Goal: Information Seeking & Learning: Learn about a topic

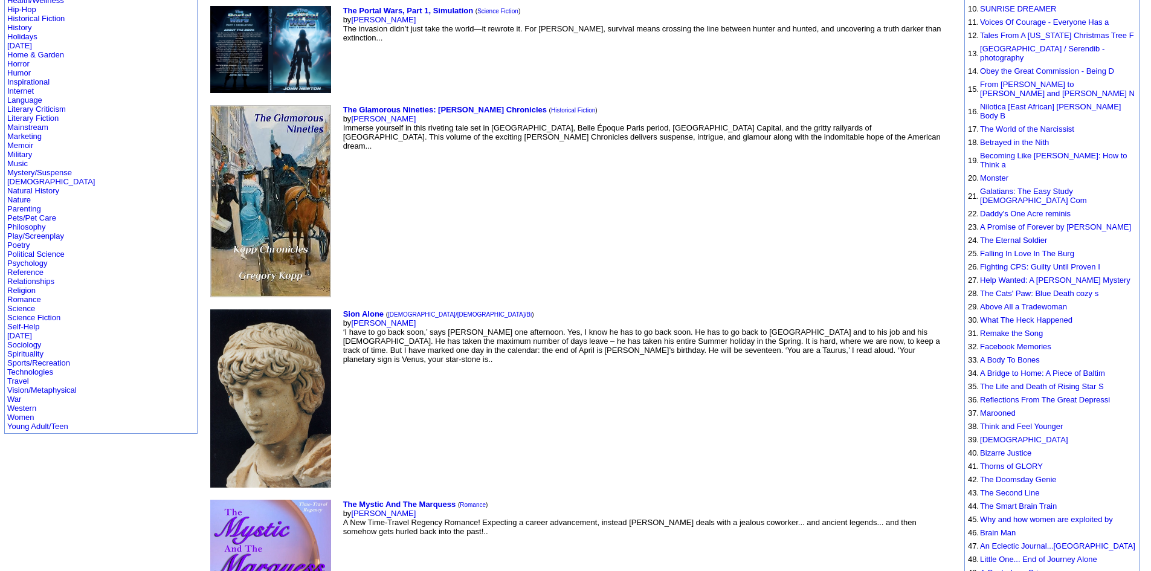
scroll to position [272, 0]
click at [31, 301] on link "Romance" at bounding box center [24, 298] width 34 height 9
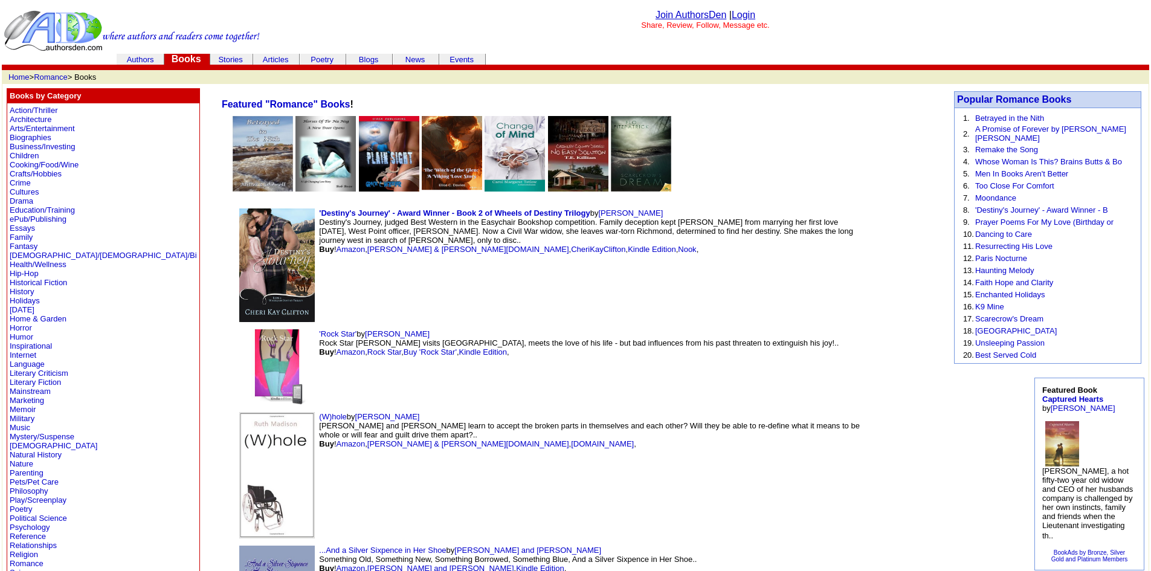
click at [138, 54] on td "Authors" at bounding box center [140, 59] width 45 height 11
click at [181, 56] on font "Books" at bounding box center [187, 59] width 30 height 10
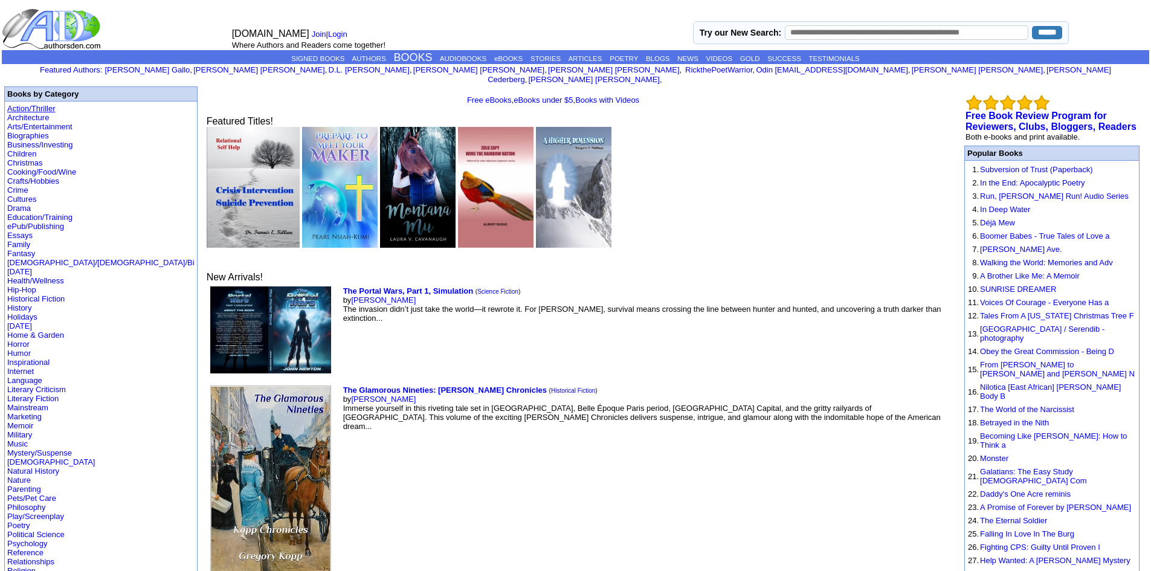
click at [26, 104] on link "Action/Thriller" at bounding box center [31, 108] width 48 height 9
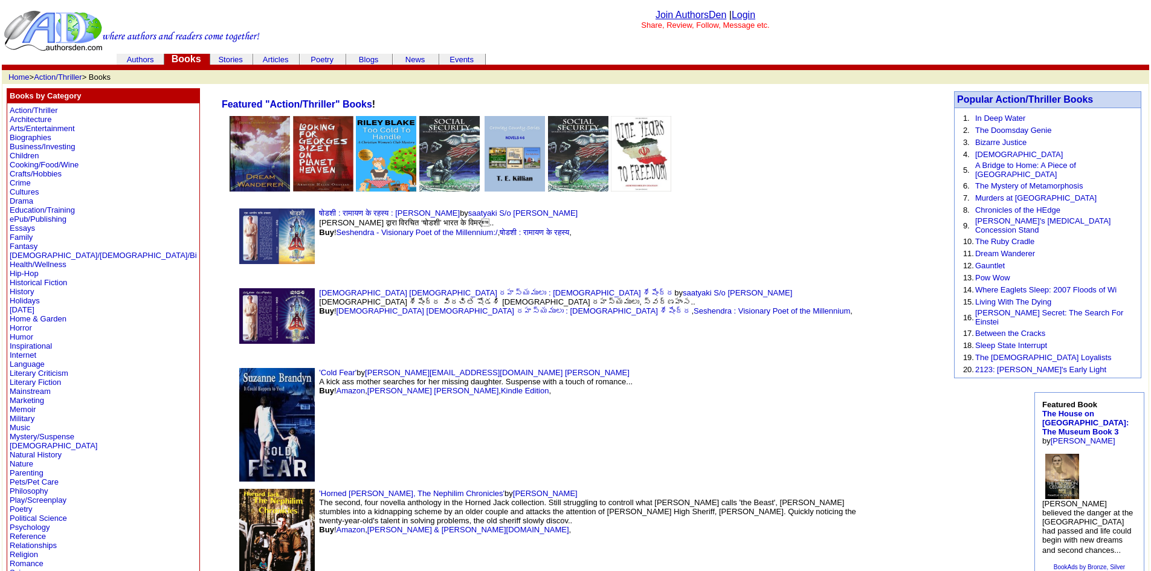
click at [147, 62] on link "Authors" at bounding box center [140, 59] width 27 height 9
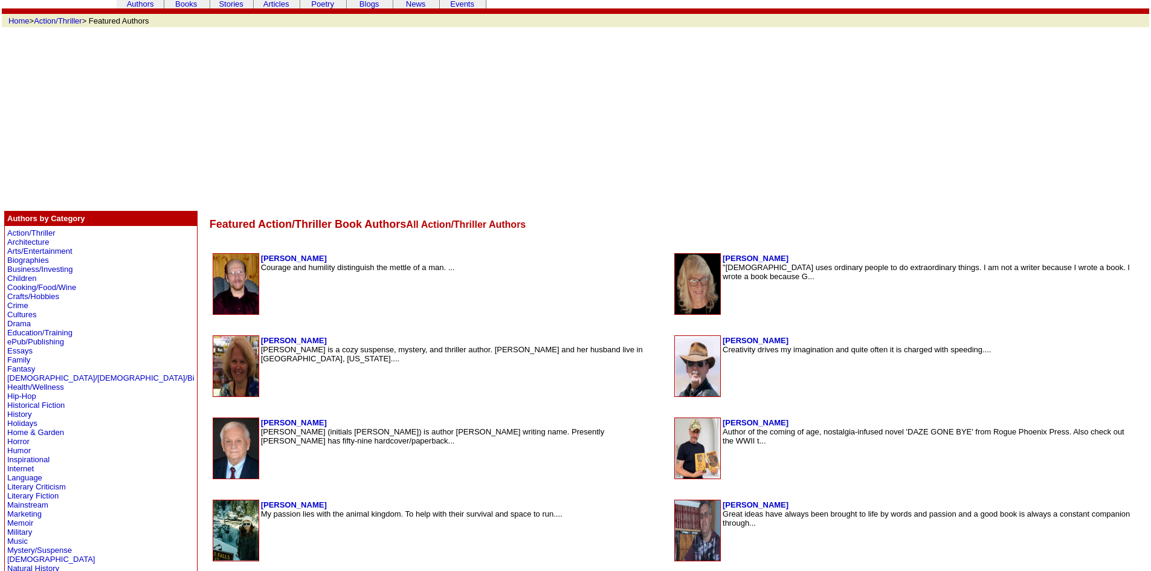
scroll to position [55, 0]
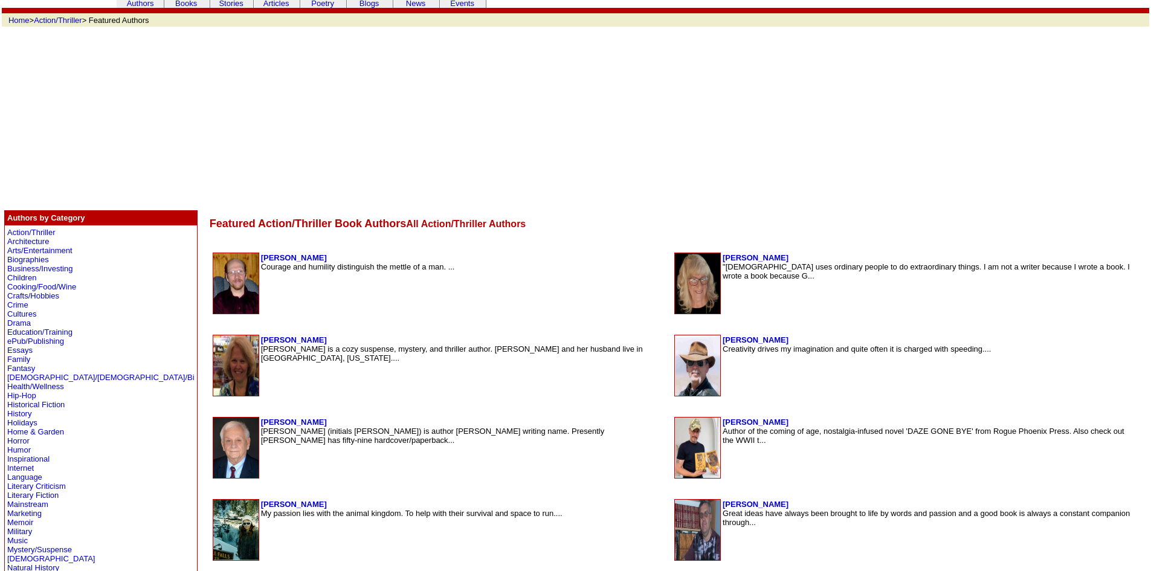
drag, startPoint x: 260, startPoint y: 255, endPoint x: 274, endPoint y: 259, distance: 14.4
click at [274, 259] on td "Bruce Humphrey Courage and humility distinguish the mettle of a man. ..." at bounding box center [464, 284] width 408 height 62
click at [260, 335] on td "Riley Blake Riley Blake is a cozy suspense, mystery, and thriller author. Riley…" at bounding box center [464, 366] width 408 height 62
drag, startPoint x: 236, startPoint y: 335, endPoint x: 178, endPoint y: 339, distance: 58.1
click at [260, 339] on td "Riley Blake Riley Blake is a cozy suspense, mystery, and thriller author. Riley…" at bounding box center [464, 366] width 408 height 62
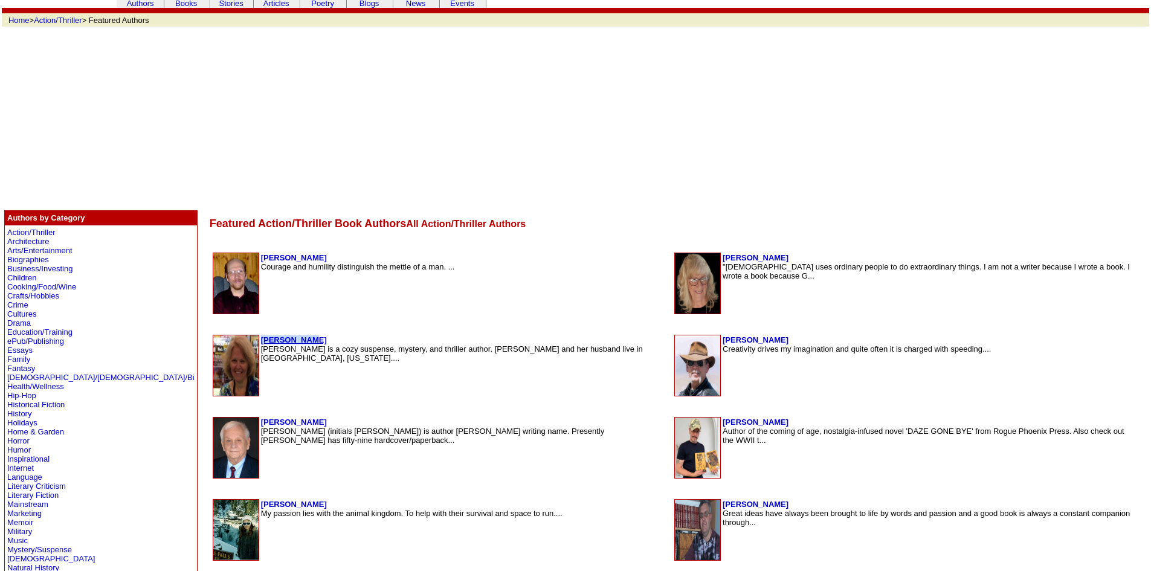
copy b "Riley Blake"
click at [182, 4] on link "Books" at bounding box center [186, 3] width 22 height 9
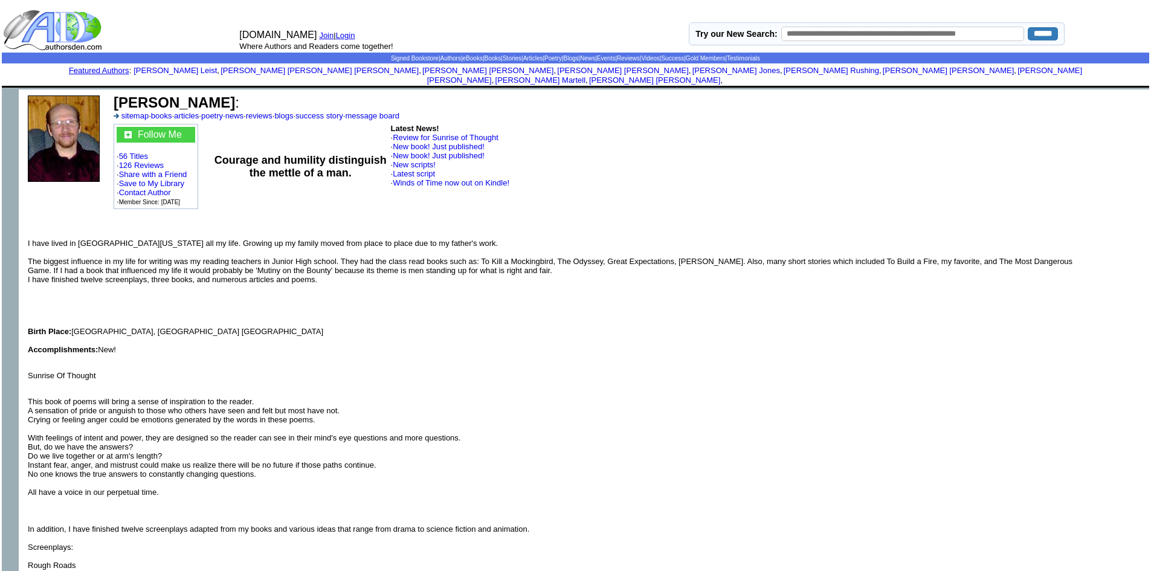
click at [235, 94] on b "[PERSON_NAME]" at bounding box center [174, 102] width 121 height 16
drag, startPoint x: 264, startPoint y: 94, endPoint x: 133, endPoint y: 82, distance: 131.7
click at [133, 89] on td "[PERSON_NAME] : sitemap · books · articles · poetry · news · reviews · blogs · …" at bounding box center [364, 159] width 510 height 140
copy td "[PERSON_NAME]"
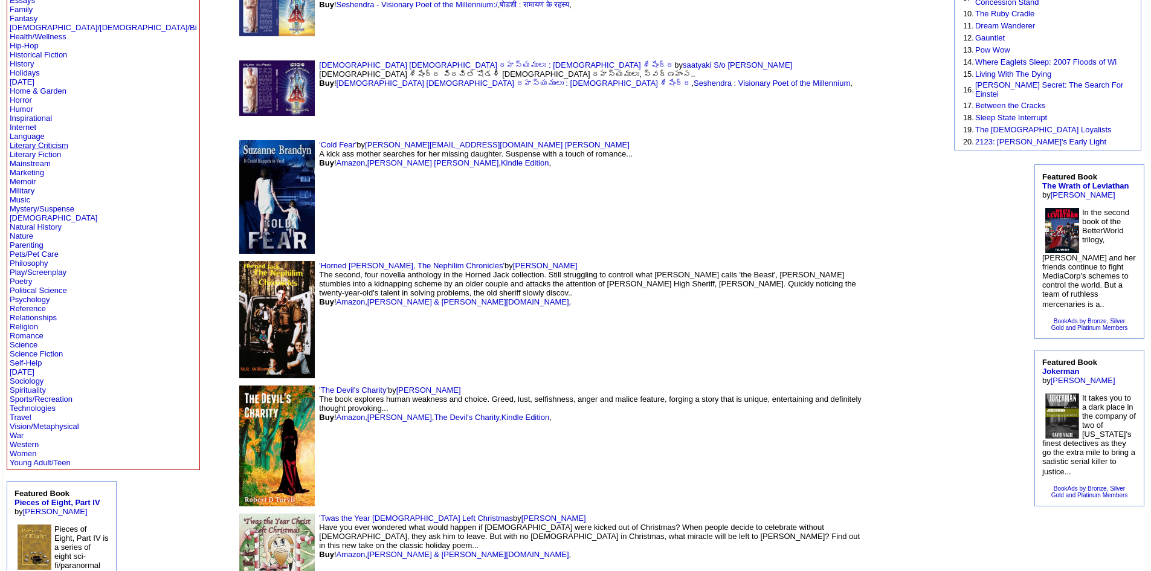
scroll to position [228, 0]
click at [43, 462] on link "Young Adult/Teen" at bounding box center [40, 461] width 61 height 9
